Goal: Transaction & Acquisition: Purchase product/service

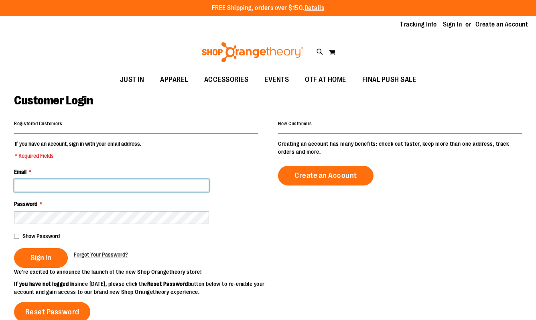
drag, startPoint x: 0, startPoint y: 0, endPoint x: 159, endPoint y: 187, distance: 245.2
click at [159, 187] on input "Email *" at bounding box center [111, 185] width 195 height 13
type input "**********"
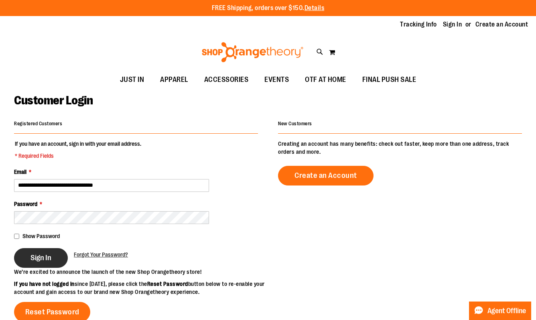
click at [35, 261] on span "Sign In" at bounding box center [41, 257] width 21 height 9
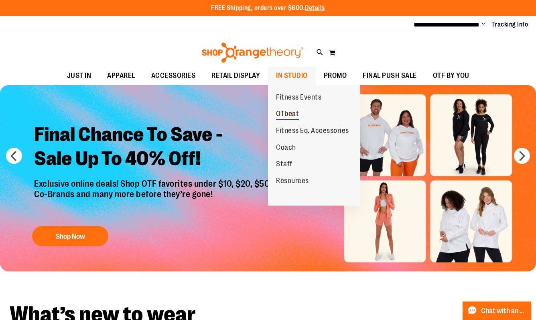
click at [297, 112] on span "OTbeat" at bounding box center [287, 115] width 23 height 10
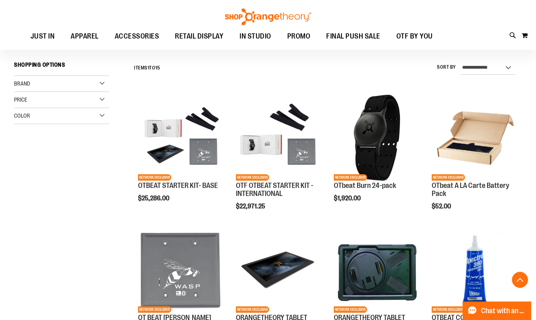
scroll to position [193, 0]
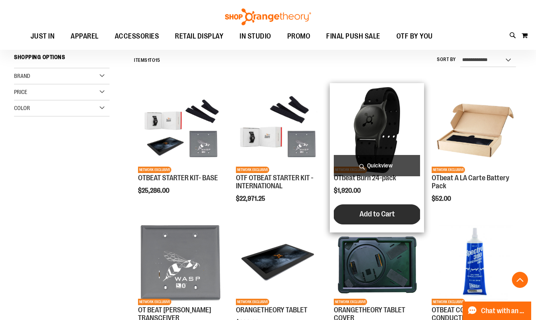
click at [368, 215] on span "Add to Cart" at bounding box center [377, 214] width 35 height 9
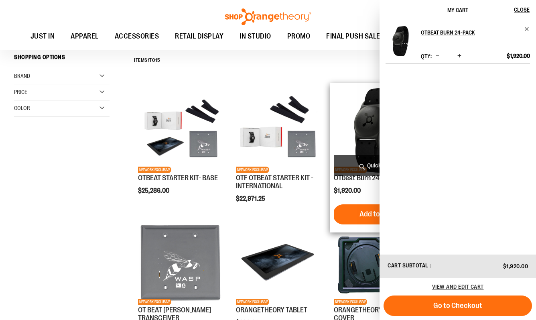
scroll to position [0, 0]
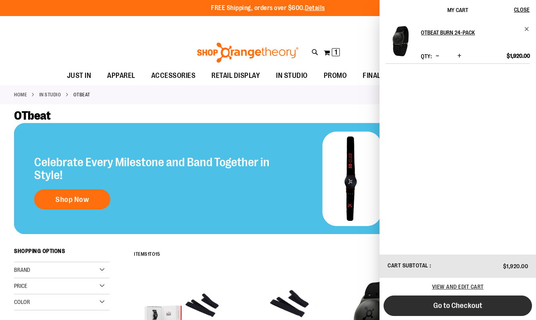
click at [419, 301] on button "Go to Checkout" at bounding box center [458, 305] width 149 height 20
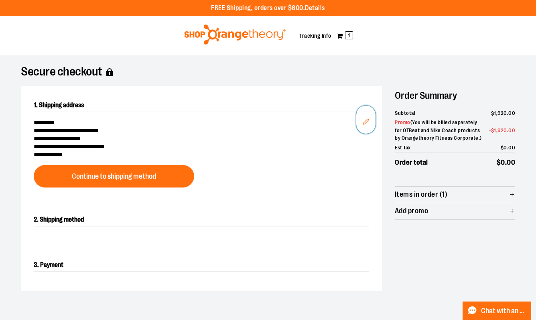
click at [369, 122] on button "Edit" at bounding box center [365, 120] width 19 height 28
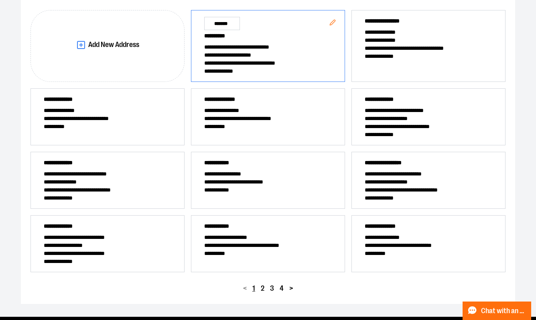
scroll to position [128, 0]
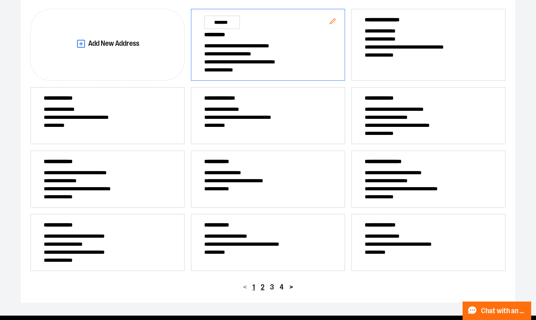
click at [262, 286] on span "2" at bounding box center [263, 287] width 4 height 8
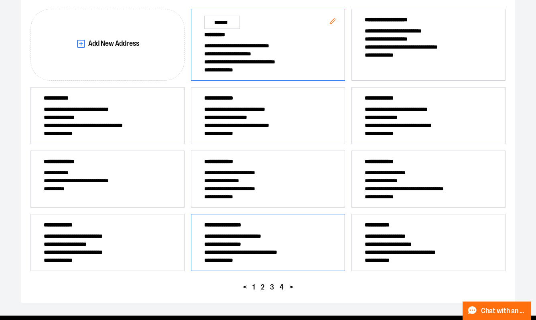
click at [284, 250] on span "**********" at bounding box center [268, 252] width 128 height 8
click at [407, 285] on div "< 1 2 3 4 >" at bounding box center [268, 287] width 475 height 12
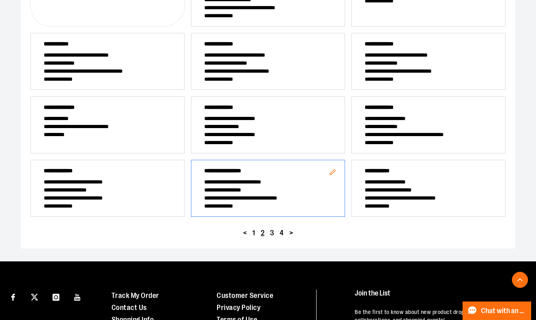
scroll to position [183, 0]
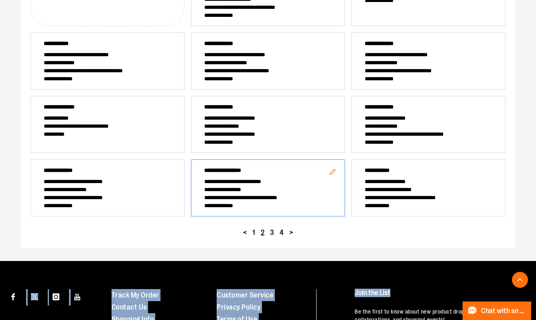
drag, startPoint x: 407, startPoint y: 285, endPoint x: 408, endPoint y: 235, distance: 49.8
click at [408, 235] on div "**********" at bounding box center [268, 122] width 536 height 610
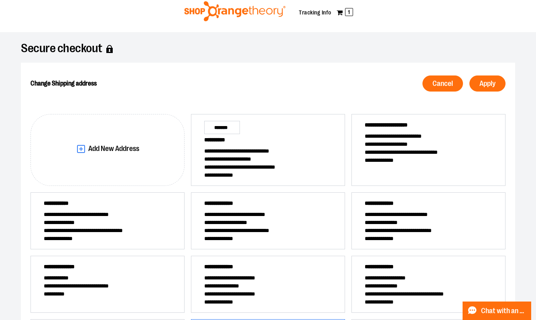
scroll to position [22, 0]
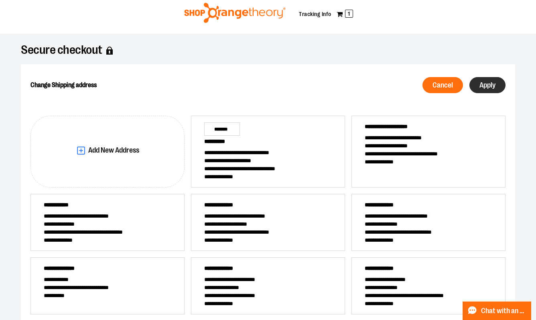
click at [488, 85] on span "Apply" at bounding box center [488, 85] width 16 height 8
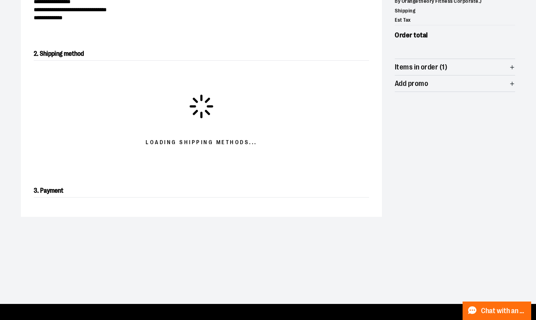
click at [280, 55] on h2 "2. Shipping method" at bounding box center [202, 53] width 336 height 13
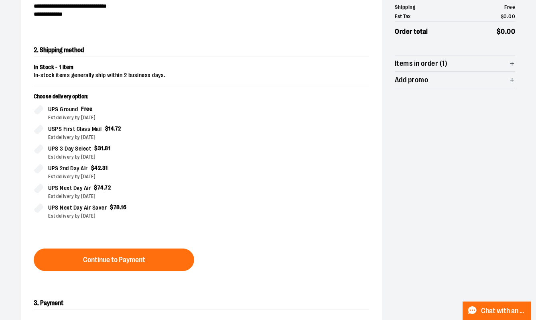
scroll to position [137, 0]
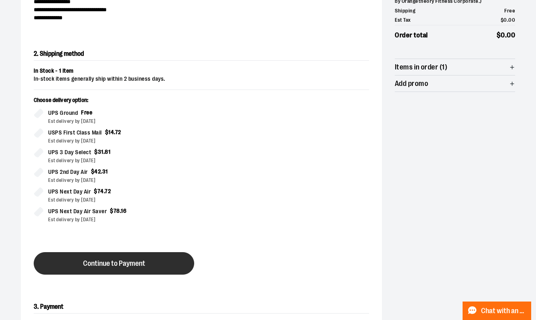
click at [71, 262] on button "Continue to Payment" at bounding box center [114, 263] width 161 height 22
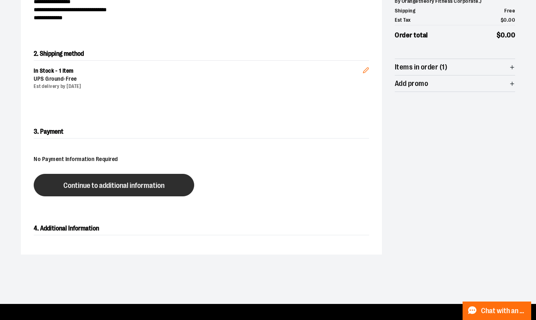
click at [111, 179] on button "Continue to additional information" at bounding box center [114, 185] width 161 height 22
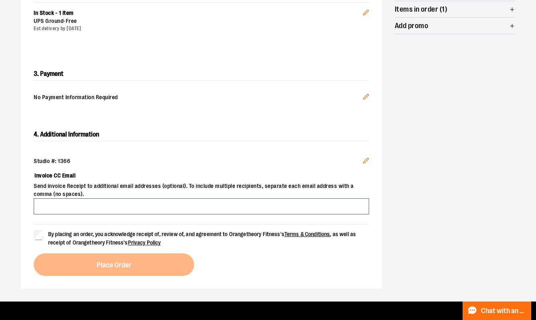
scroll to position [223, 0]
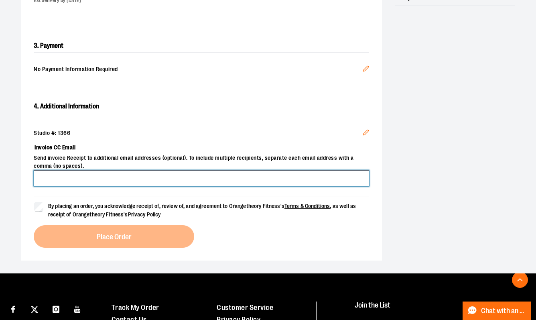
click at [111, 179] on input "Invoice CC Email" at bounding box center [202, 178] width 336 height 16
type input "**********"
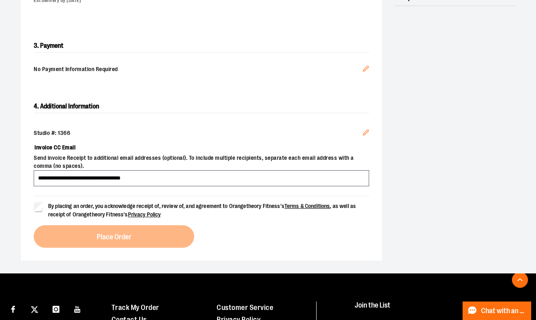
click at [15, 174] on div "**********" at bounding box center [268, 53] width 514 height 441
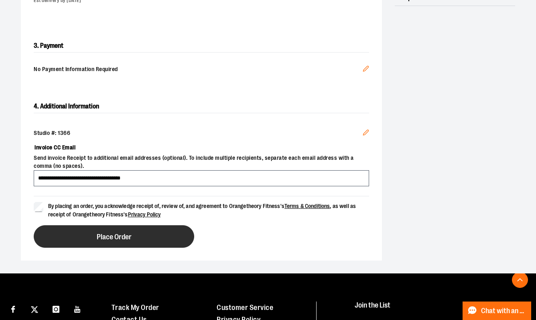
click at [59, 241] on button "Place Order" at bounding box center [114, 236] width 161 height 22
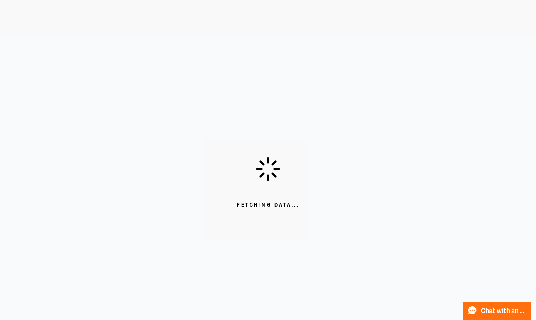
scroll to position [60, 0]
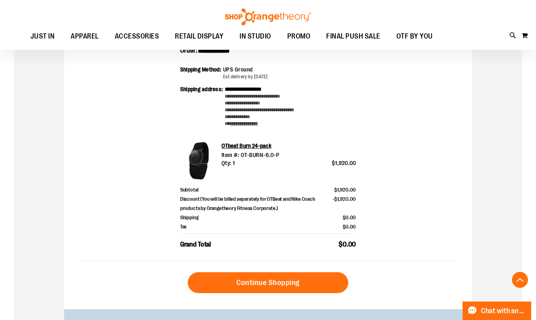
scroll to position [126, 0]
